Goal: Use online tool/utility: Utilize a website feature to perform a specific function

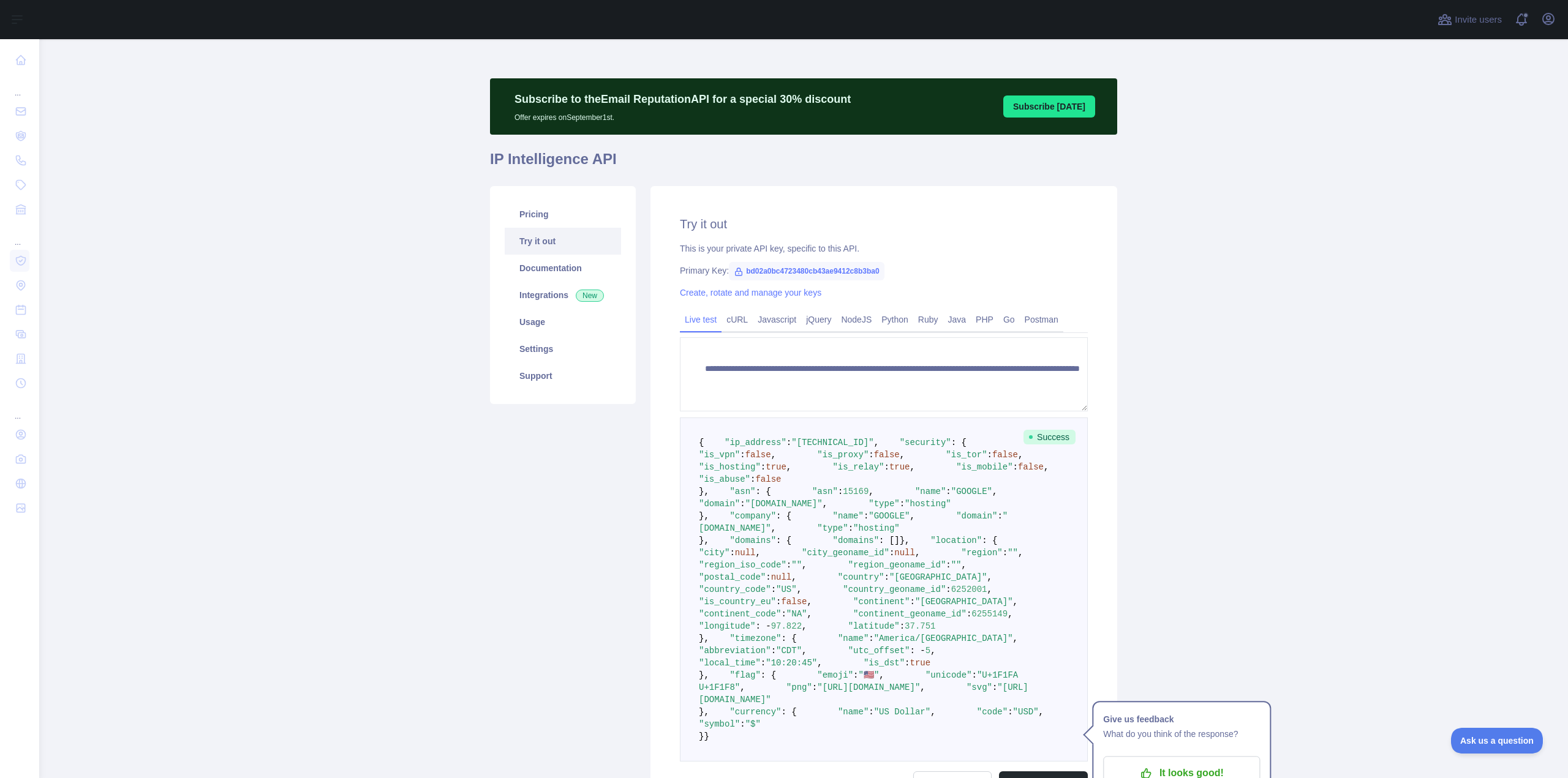
scroll to position [245, 0]
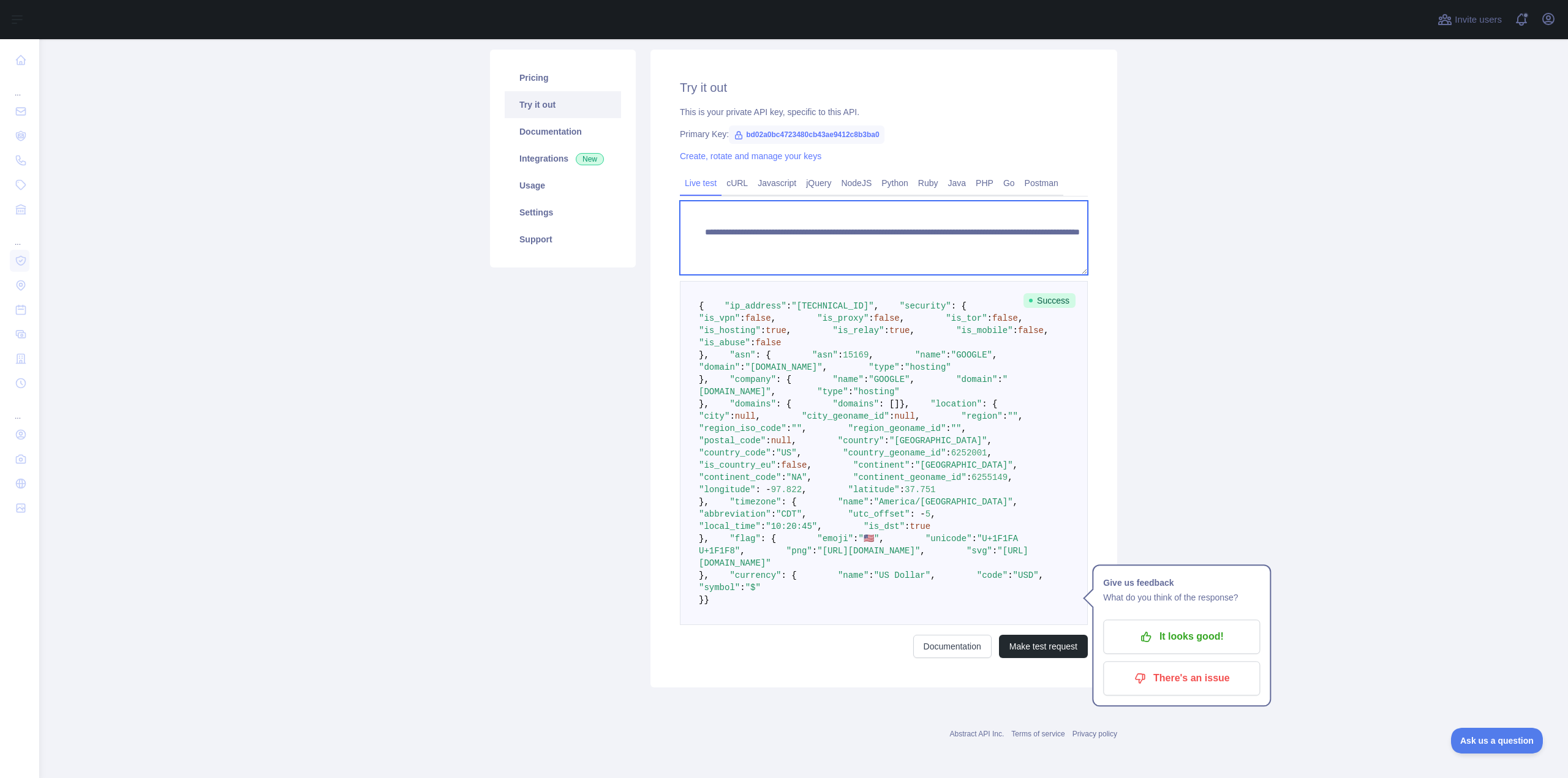
drag, startPoint x: 932, startPoint y: 137, endPoint x: 1051, endPoint y: 136, distance: 119.0
click at [1051, 201] on textarea "**********" at bounding box center [884, 238] width 408 height 74
paste textarea
click at [1025, 644] on button "Make test request" at bounding box center [1044, 646] width 89 height 23
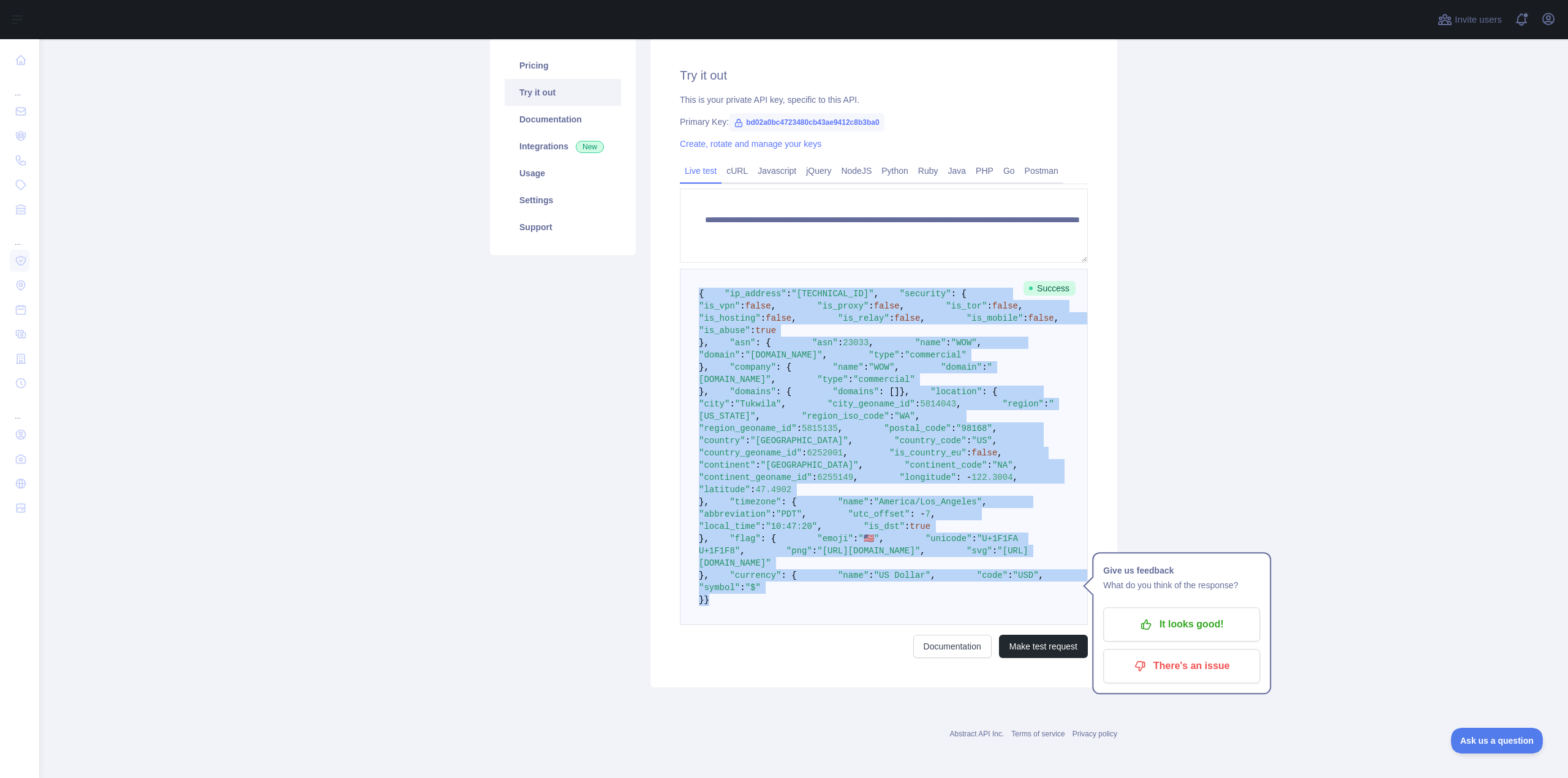
drag, startPoint x: 693, startPoint y: 198, endPoint x: 716, endPoint y: 528, distance: 330.8
click at [699, 602] on pre "{ "ip_address" : "[TECHNICAL_ID]" , "security" : { "is_vpn" : false , "is_proxy…" at bounding box center [884, 447] width 408 height 356
copy code "{ "ip_address" : "[TECHNICAL_ID]" , "security" : { "is_vpn" : false , "is_proxy…"
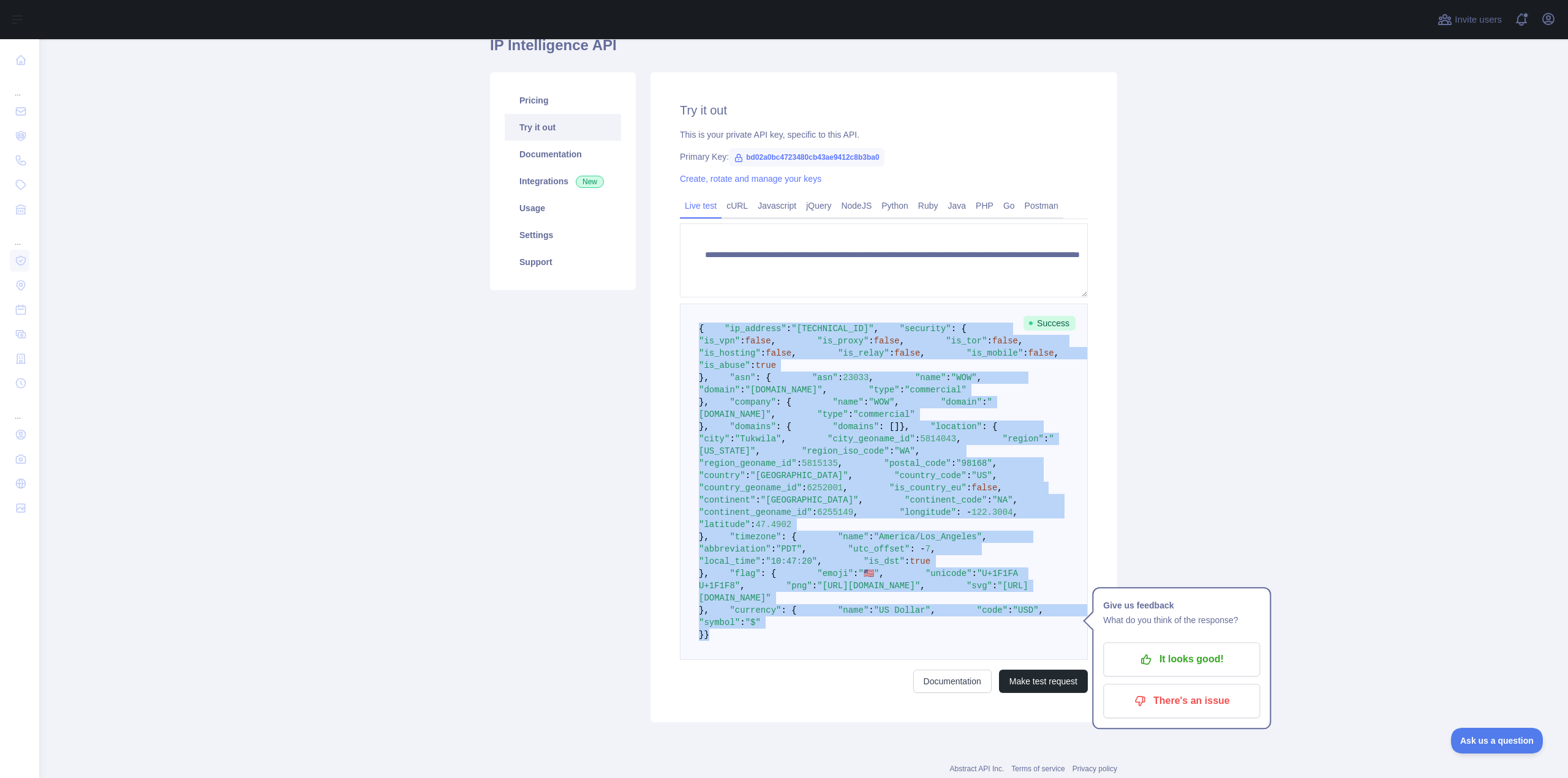
scroll to position [0, 0]
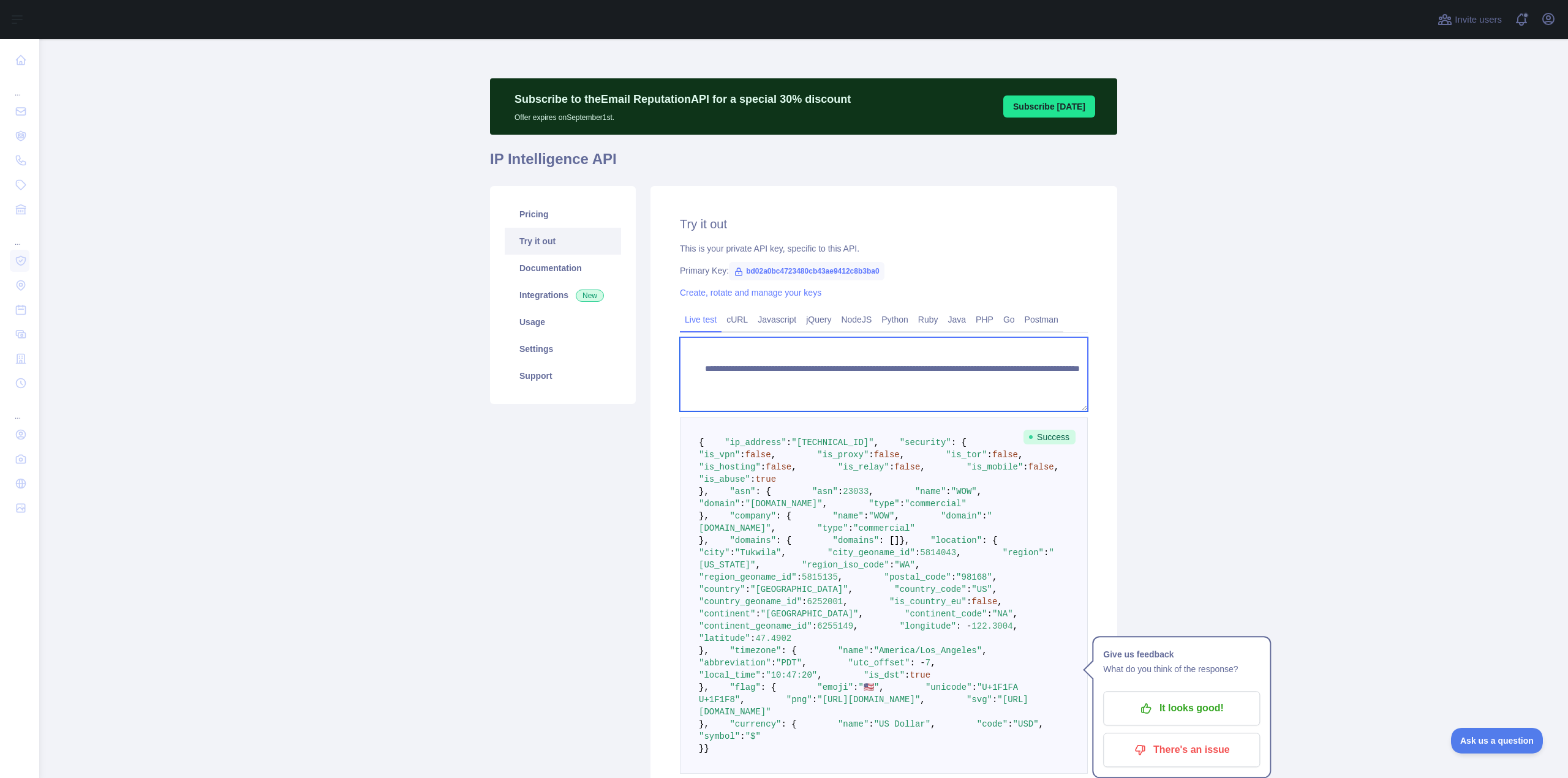
drag, startPoint x: 934, startPoint y: 381, endPoint x: 1002, endPoint y: 381, distance: 68.0
click at [1002, 381] on textarea "**********" at bounding box center [884, 374] width 408 height 74
paste textarea "*"
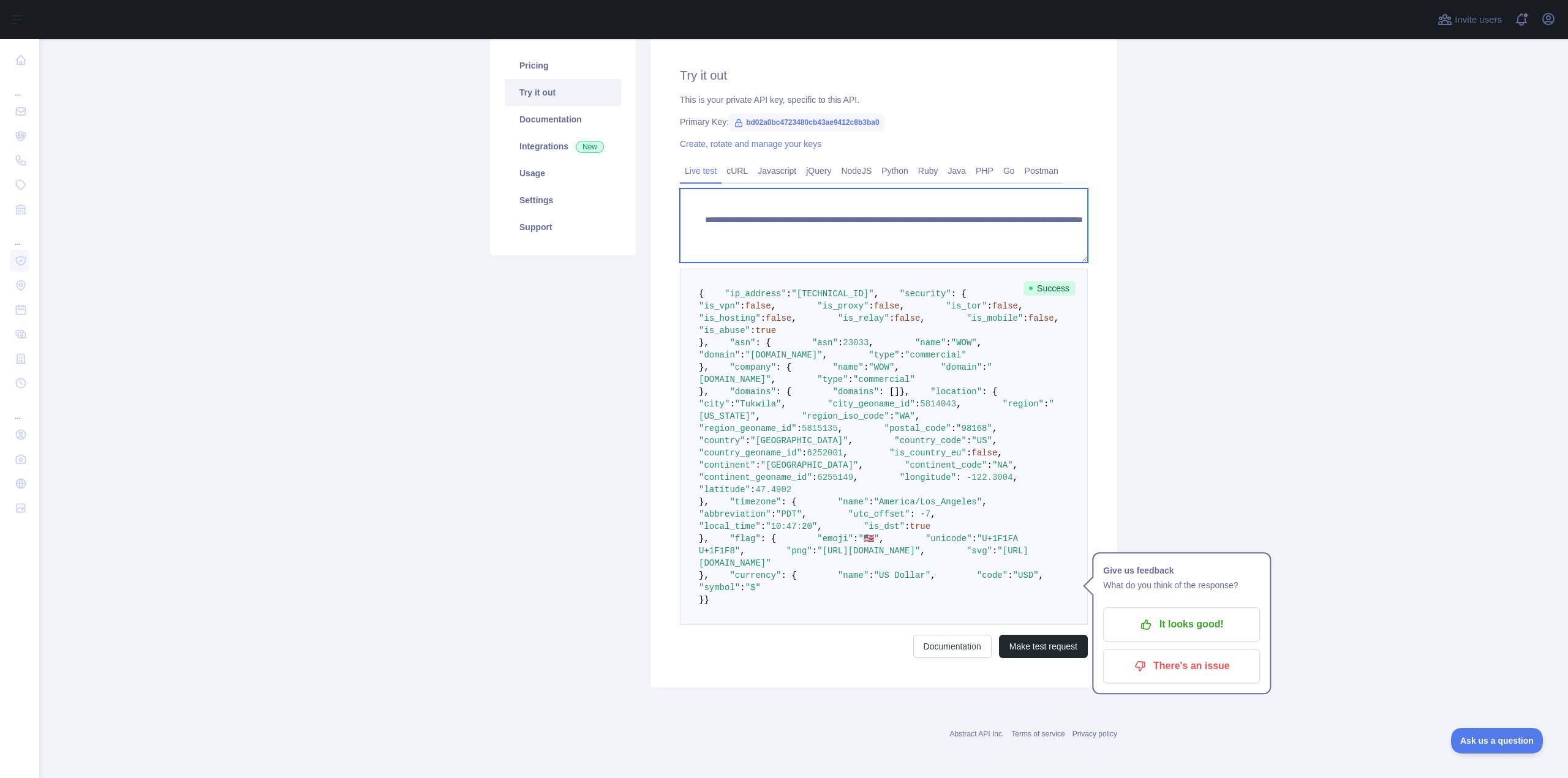
scroll to position [490, 0]
type textarea "**********"
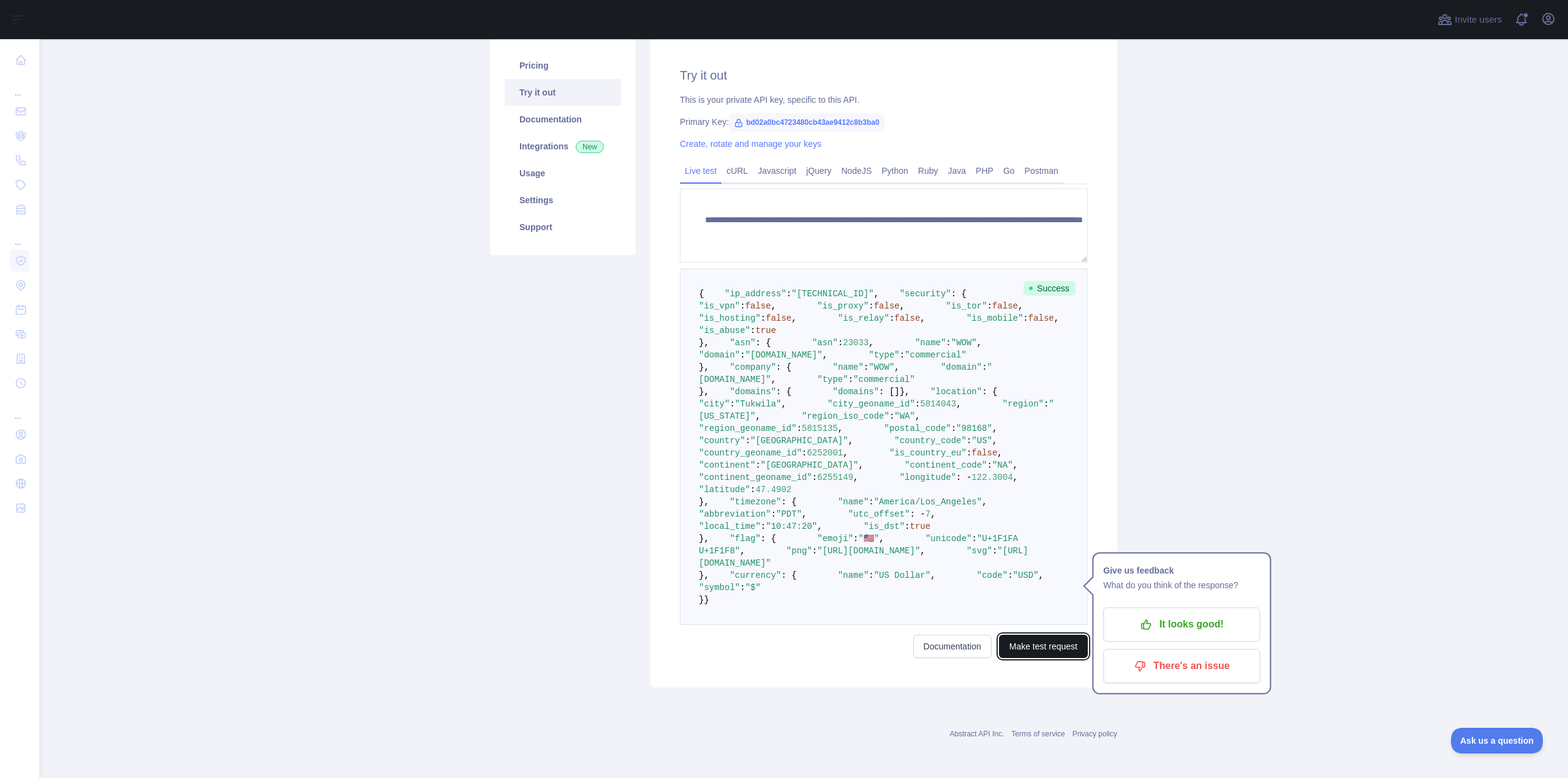
click at [1035, 658] on button "Make test request" at bounding box center [1044, 646] width 89 height 23
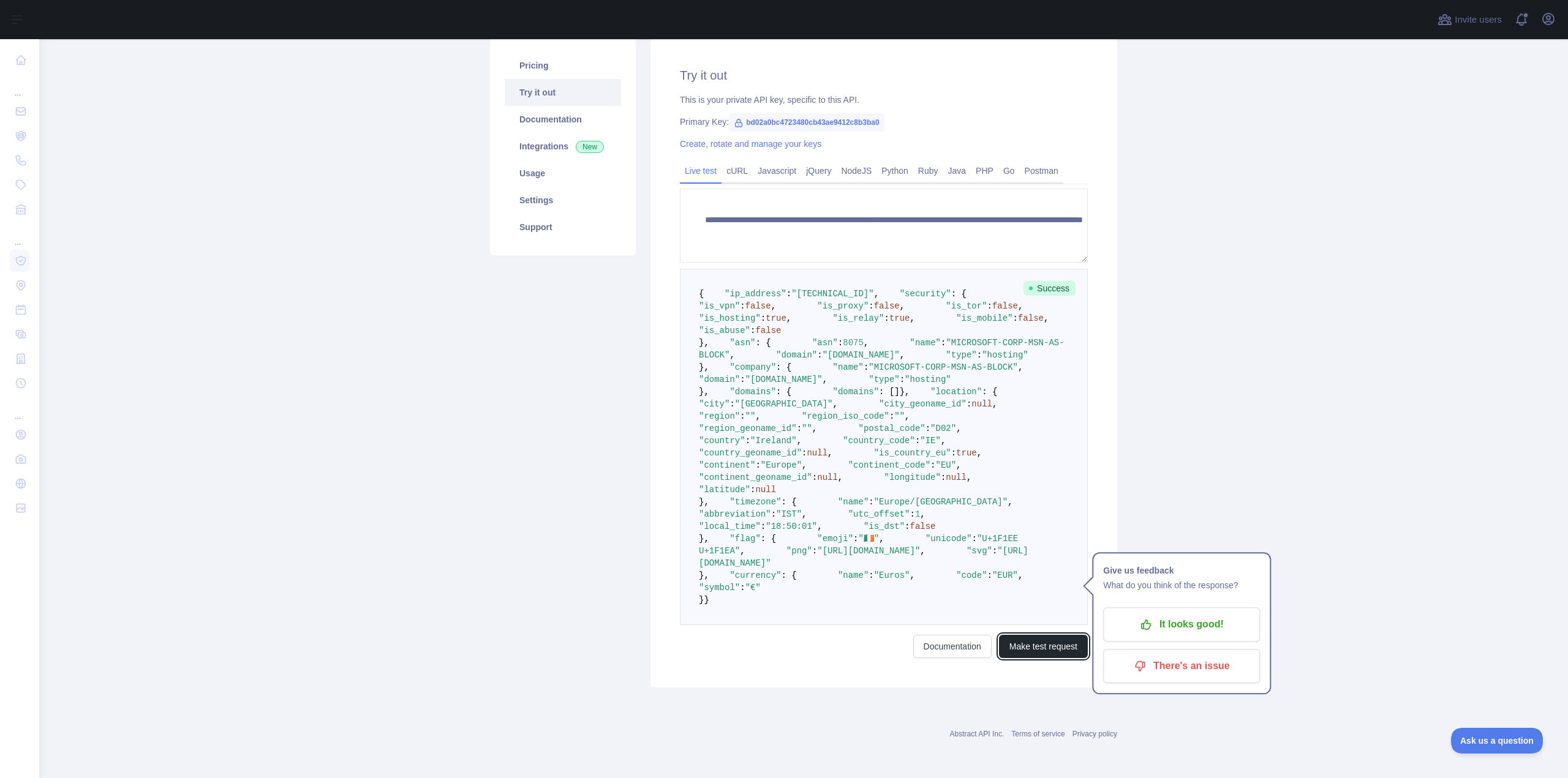
scroll to position [551, 0]
